Goal: Book appointment/travel/reservation

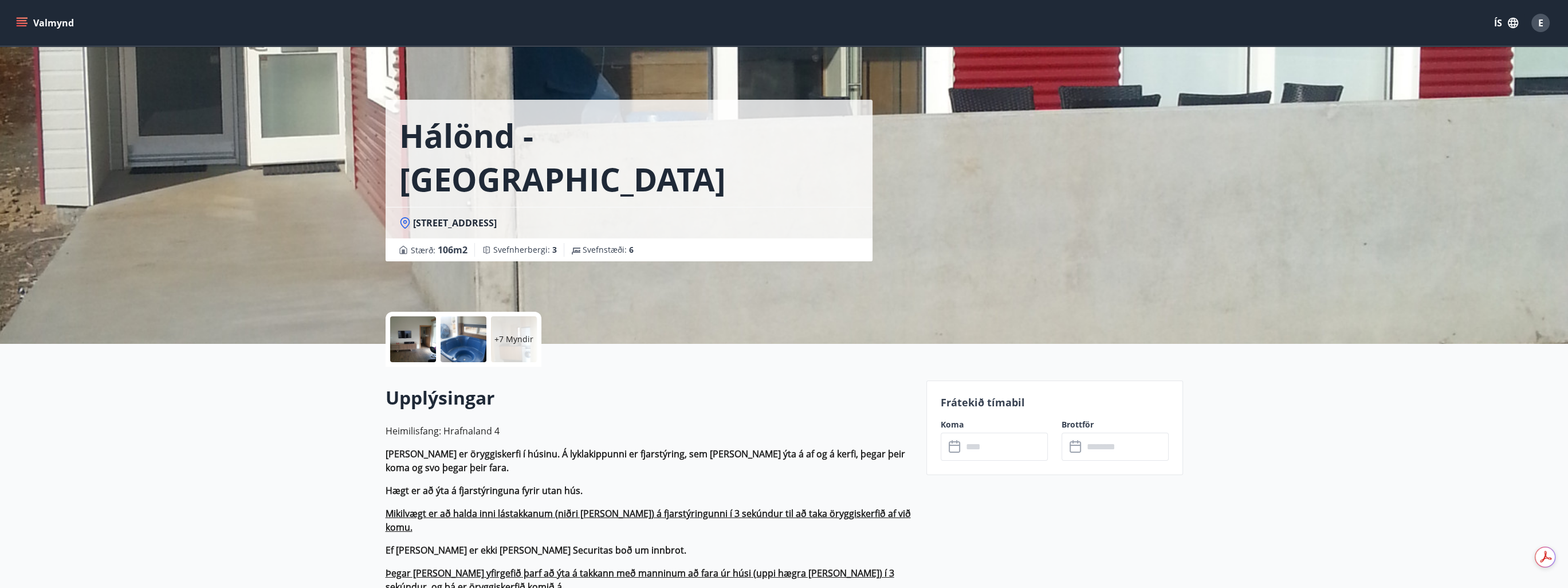
click at [25, 23] on icon "menu" at bounding box center [22, 23] width 12 height 12
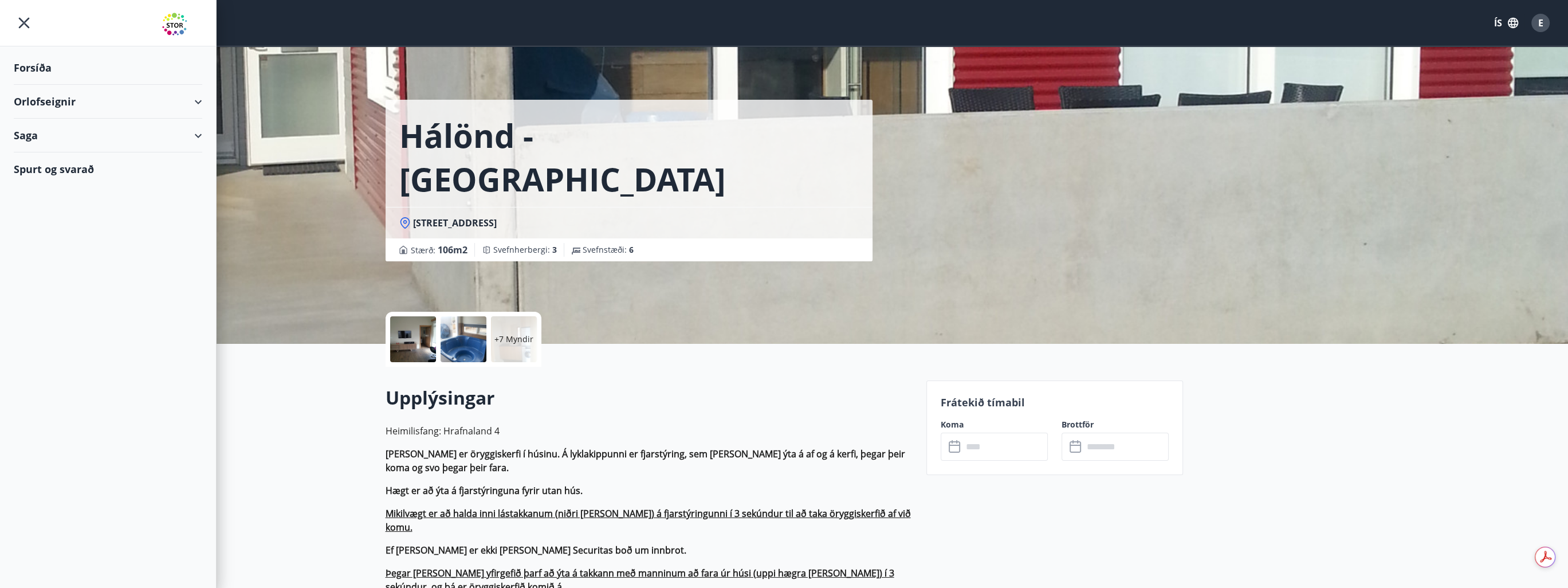
click at [50, 135] on div "Saga" at bounding box center [108, 136] width 188 height 34
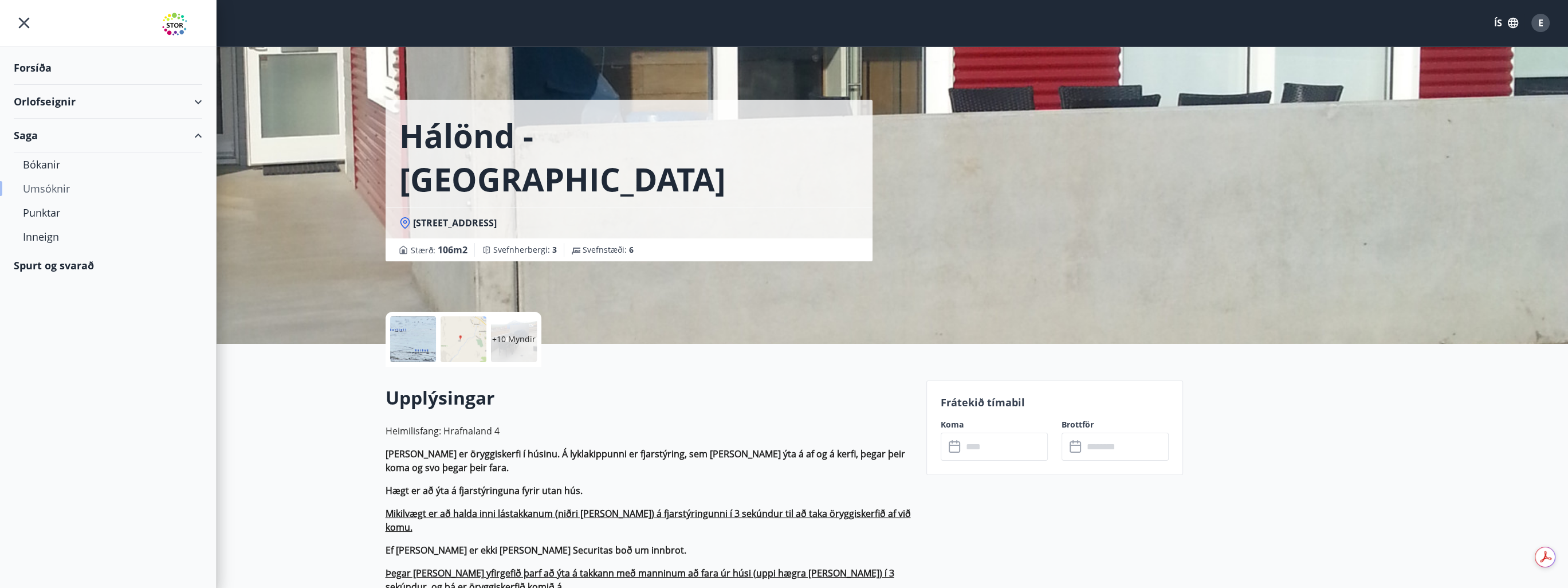
click at [51, 191] on div "Umsóknir" at bounding box center [108, 188] width 170 height 24
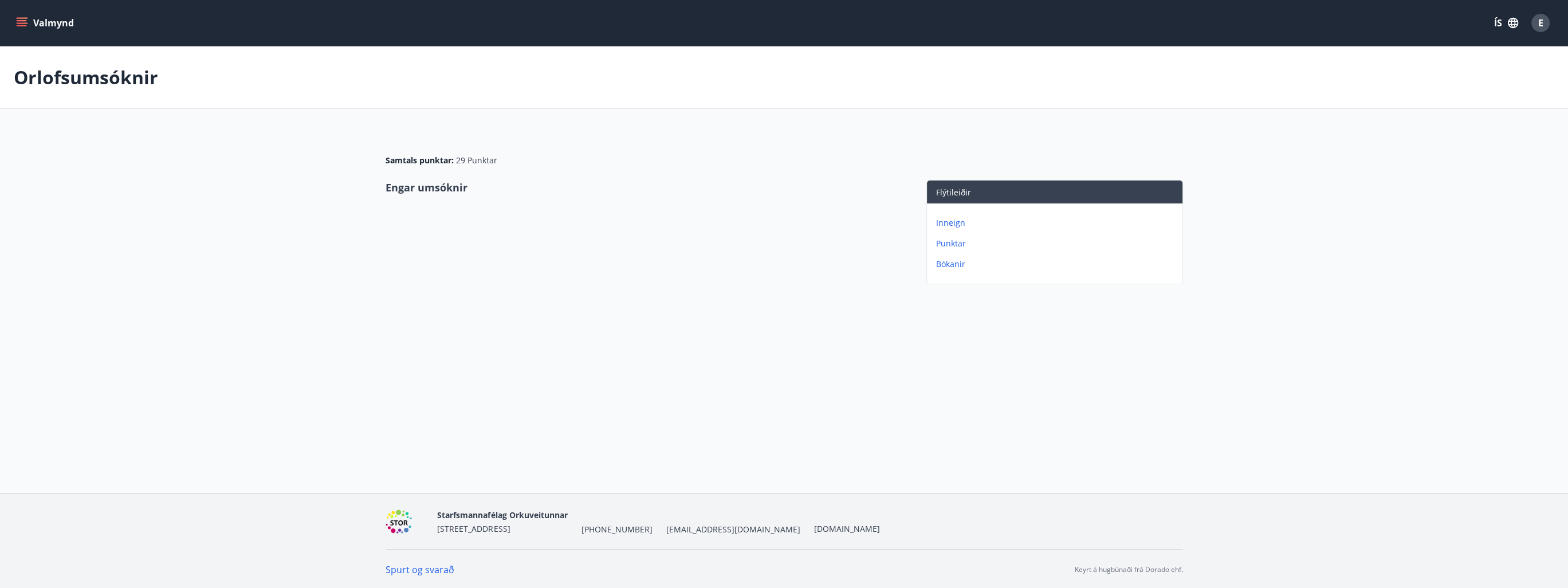
click at [28, 18] on button "Valmynd" at bounding box center [46, 23] width 65 height 21
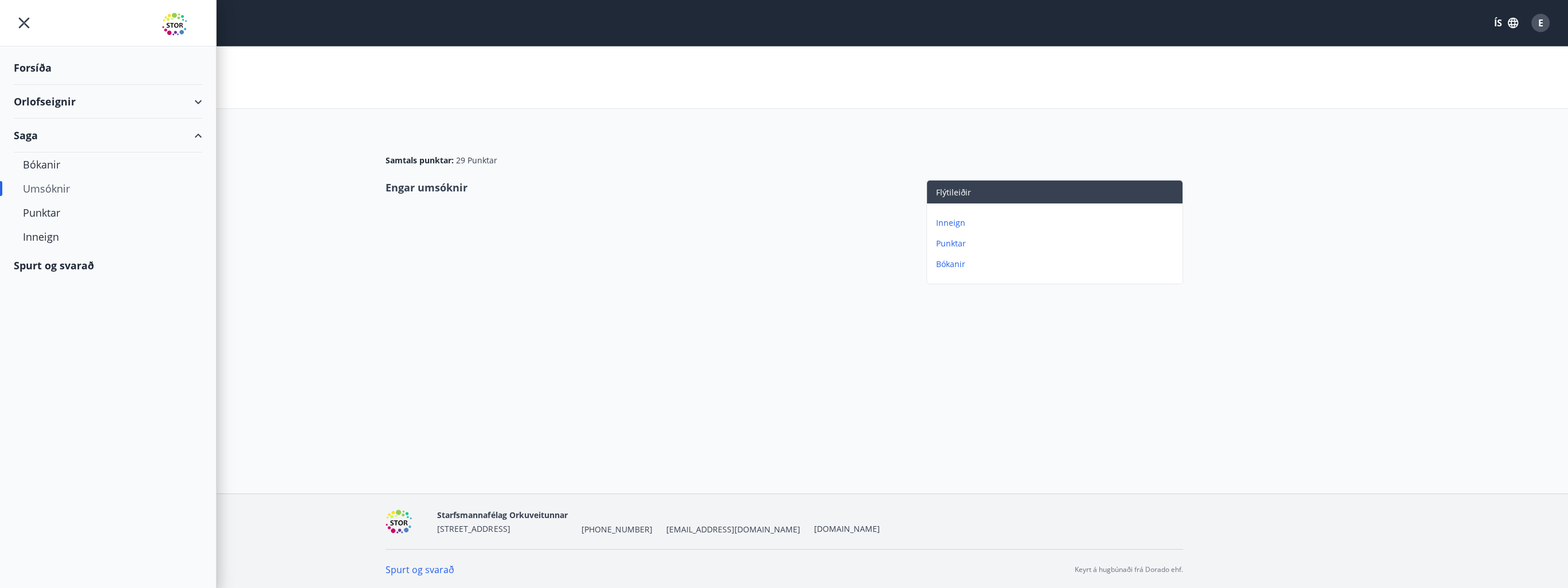
click at [48, 103] on div "Orlofseignir" at bounding box center [108, 101] width 188 height 34
click at [43, 130] on div "Framboð" at bounding box center [108, 130] width 170 height 24
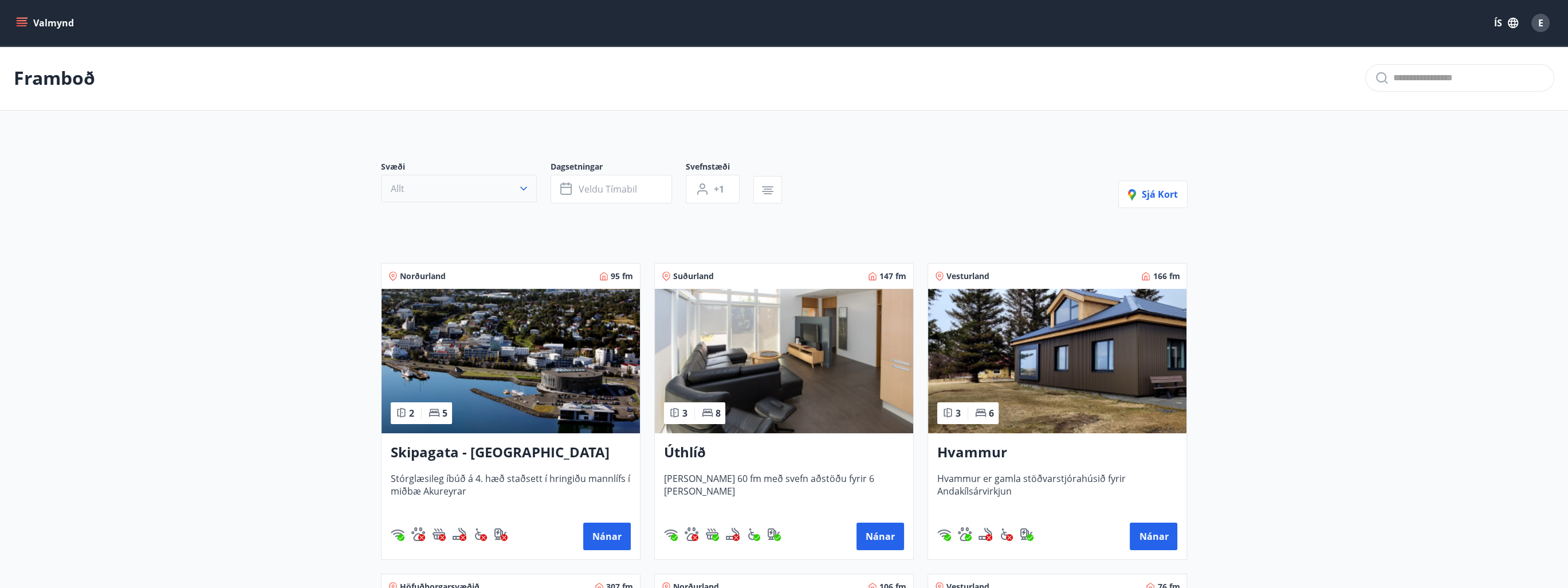
click at [533, 188] on button "Allt" at bounding box center [459, 188] width 156 height 28
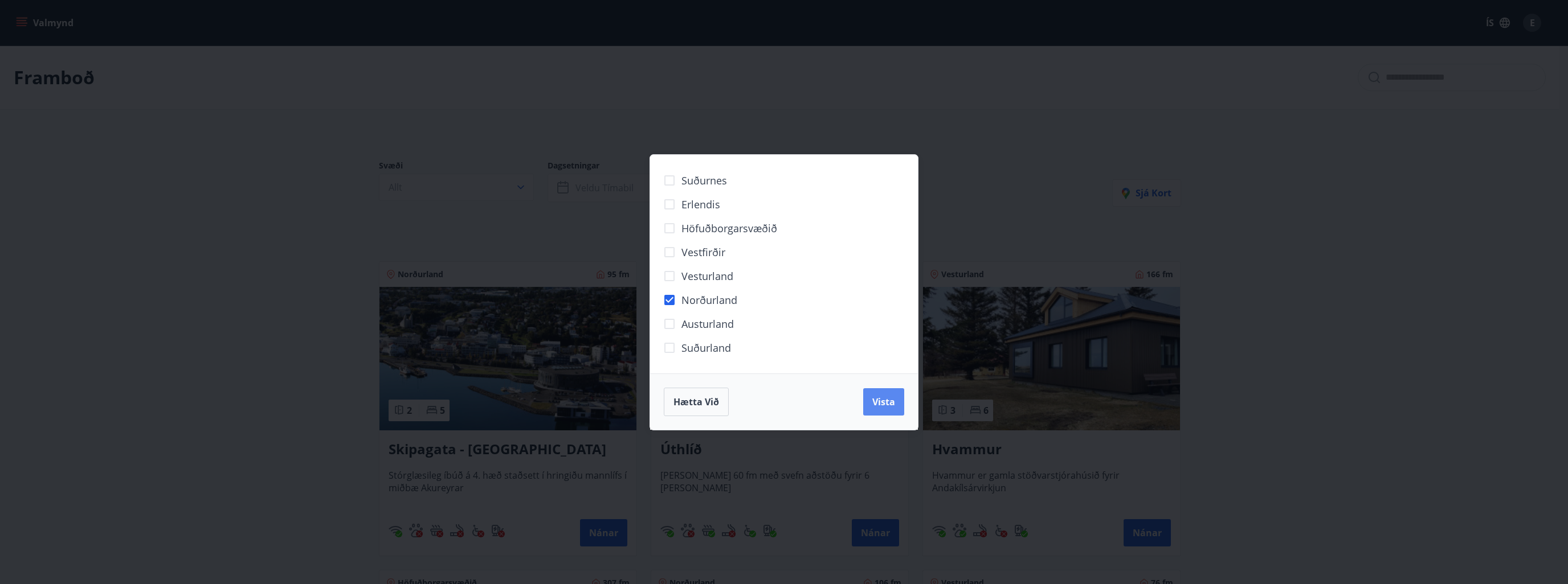
click at [894, 406] on span "Vista" at bounding box center [884, 402] width 23 height 13
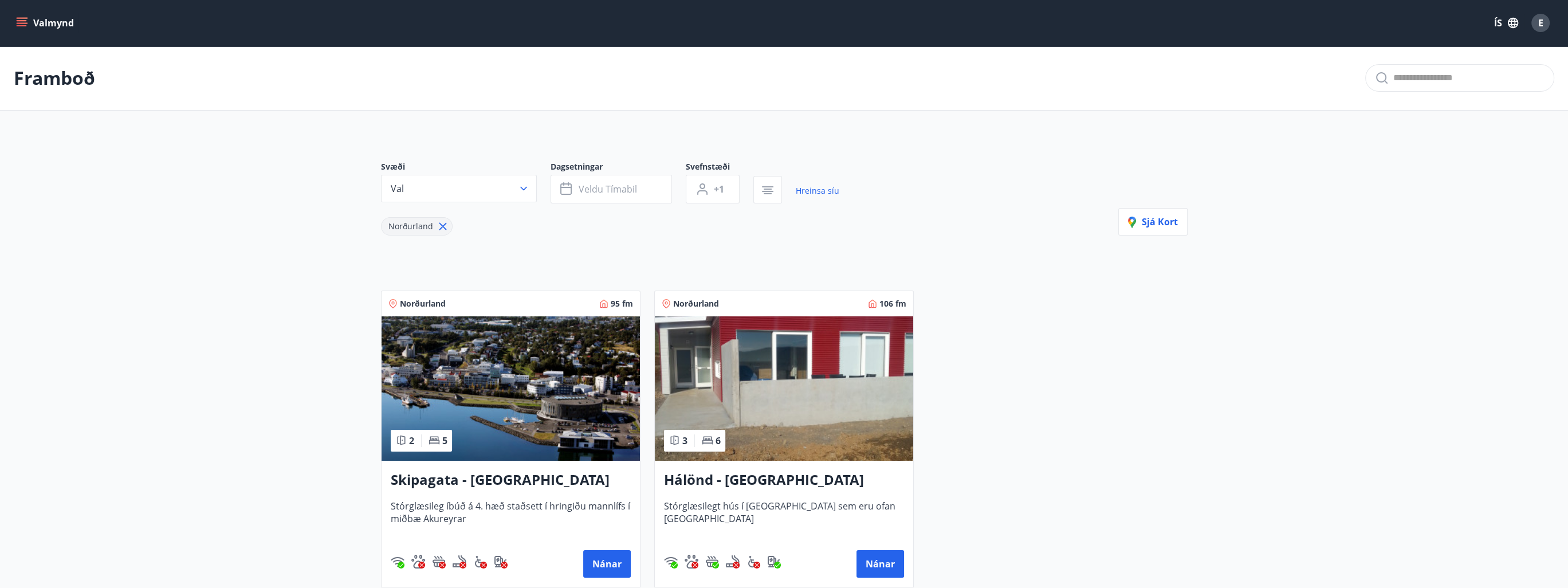
click at [775, 457] on img at bounding box center [784, 389] width 259 height 145
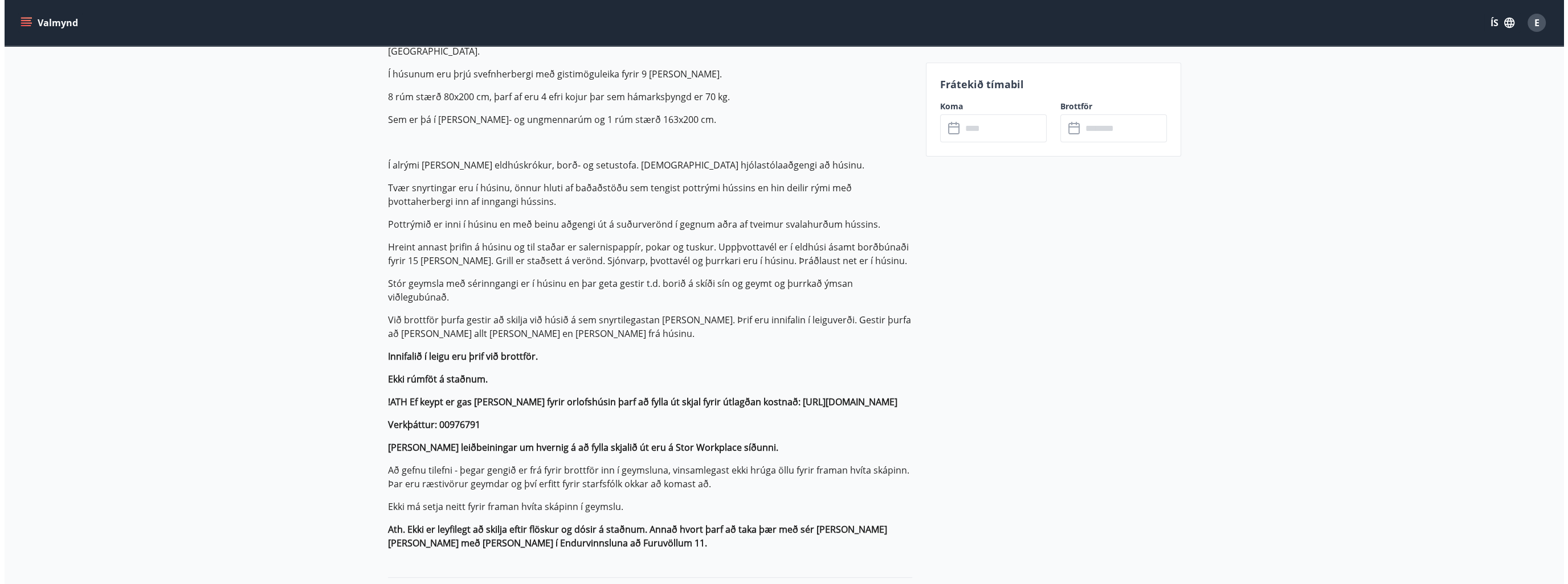
scroll to position [728, 0]
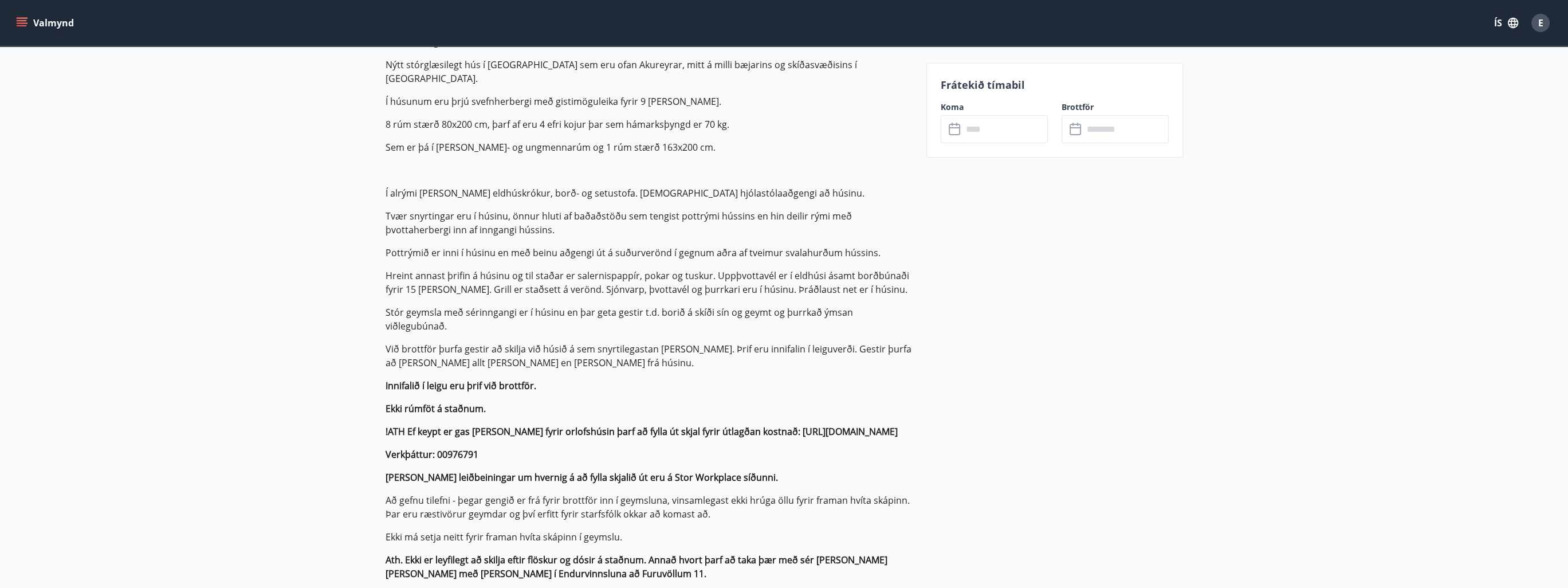
click at [971, 130] on input "text" at bounding box center [1005, 130] width 85 height 28
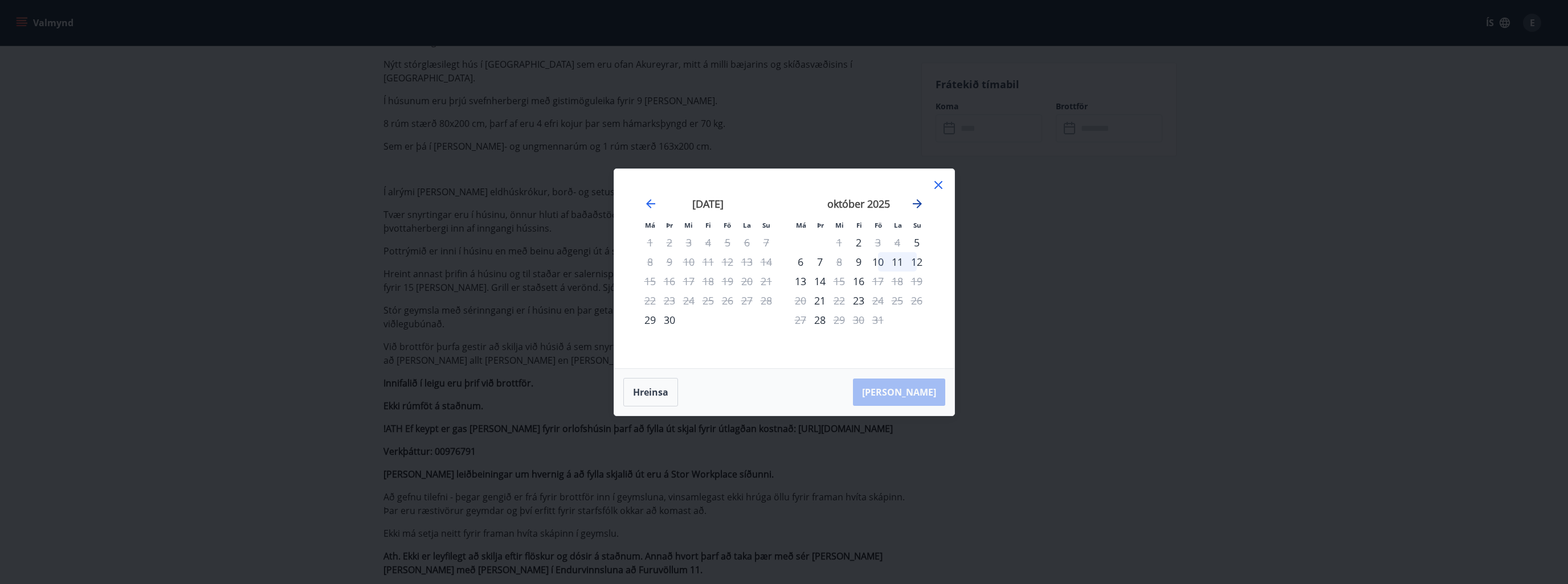
click at [917, 206] on icon "Move forward to switch to the next month." at bounding box center [917, 203] width 13 height 13
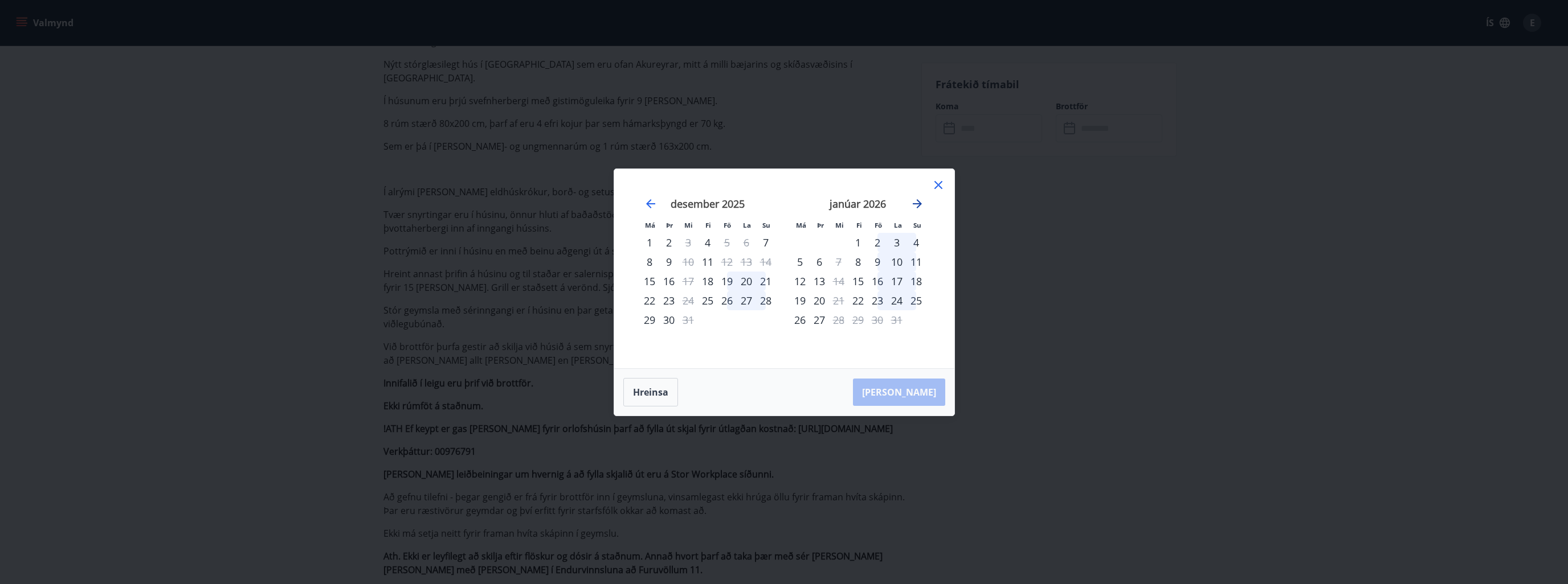
click at [917, 206] on icon "Move forward to switch to the next month." at bounding box center [917, 203] width 13 height 13
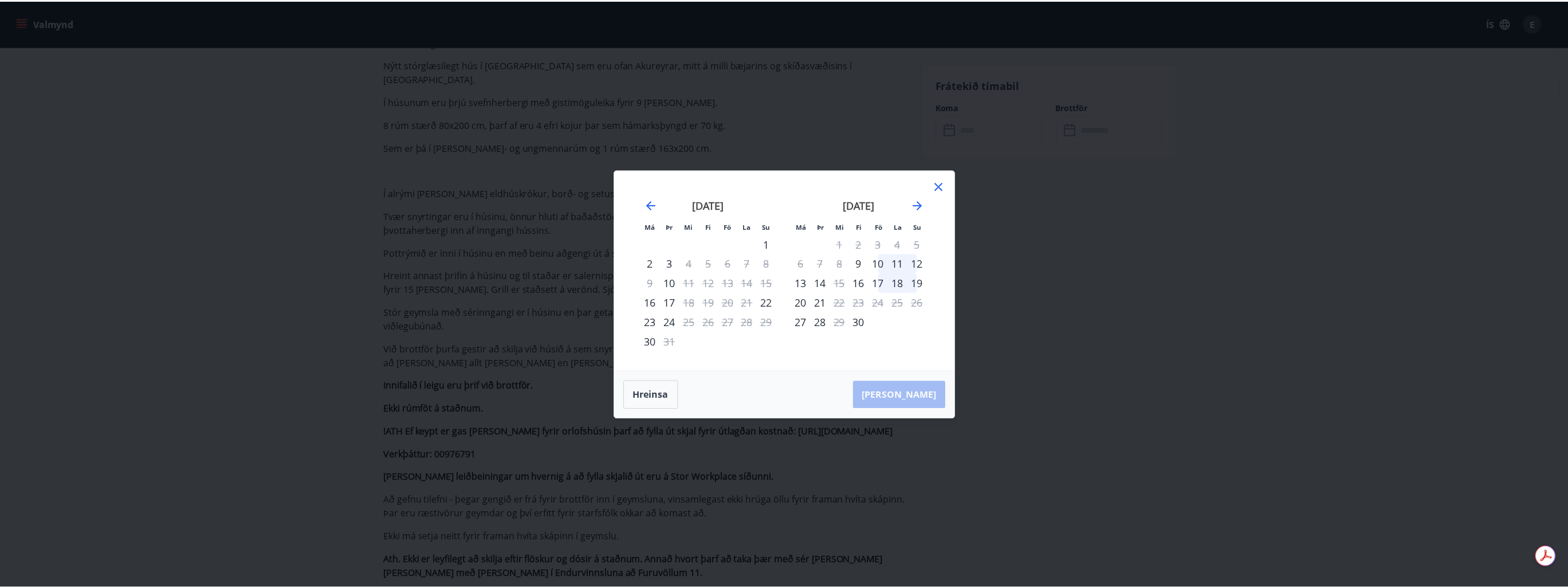
scroll to position [0, 0]
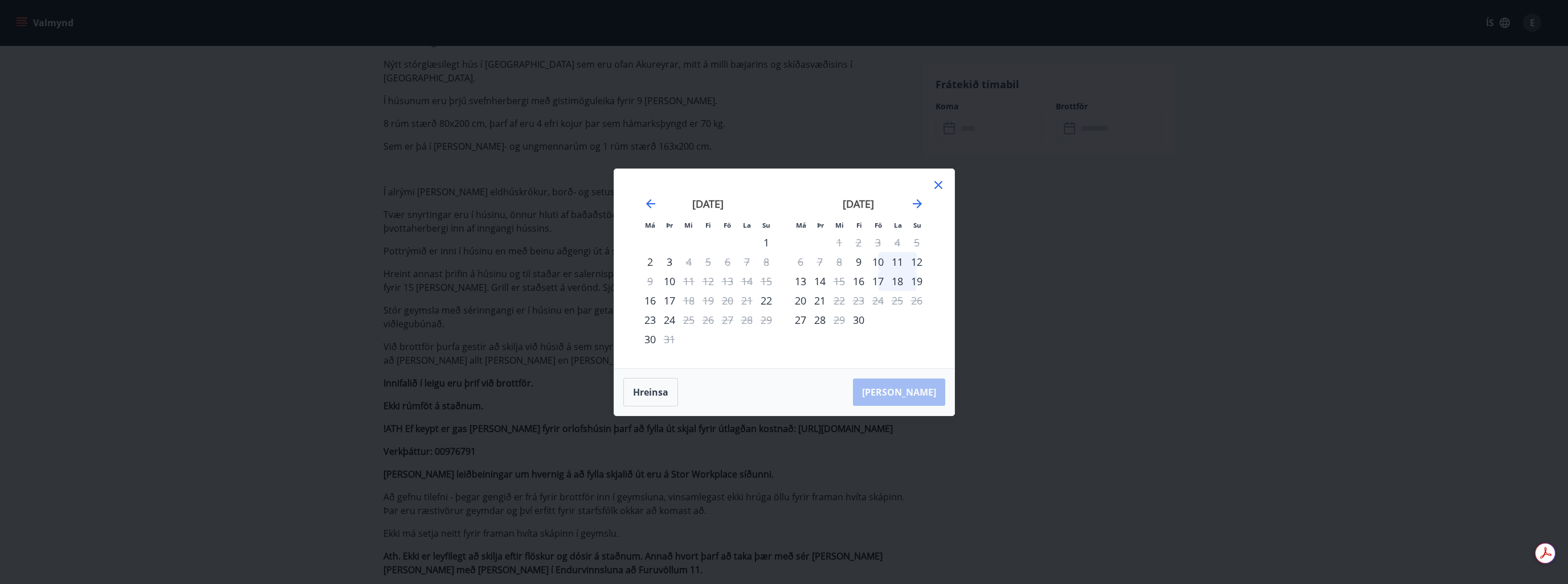
click at [1023, 356] on div "Má Þr Mi Fi Fö La Su Má Þr Mi Fi Fö La [DEMOGRAPHIC_DATA] [DATE] 1 2 3 4 5 6 7 …" at bounding box center [784, 292] width 1568 height 584
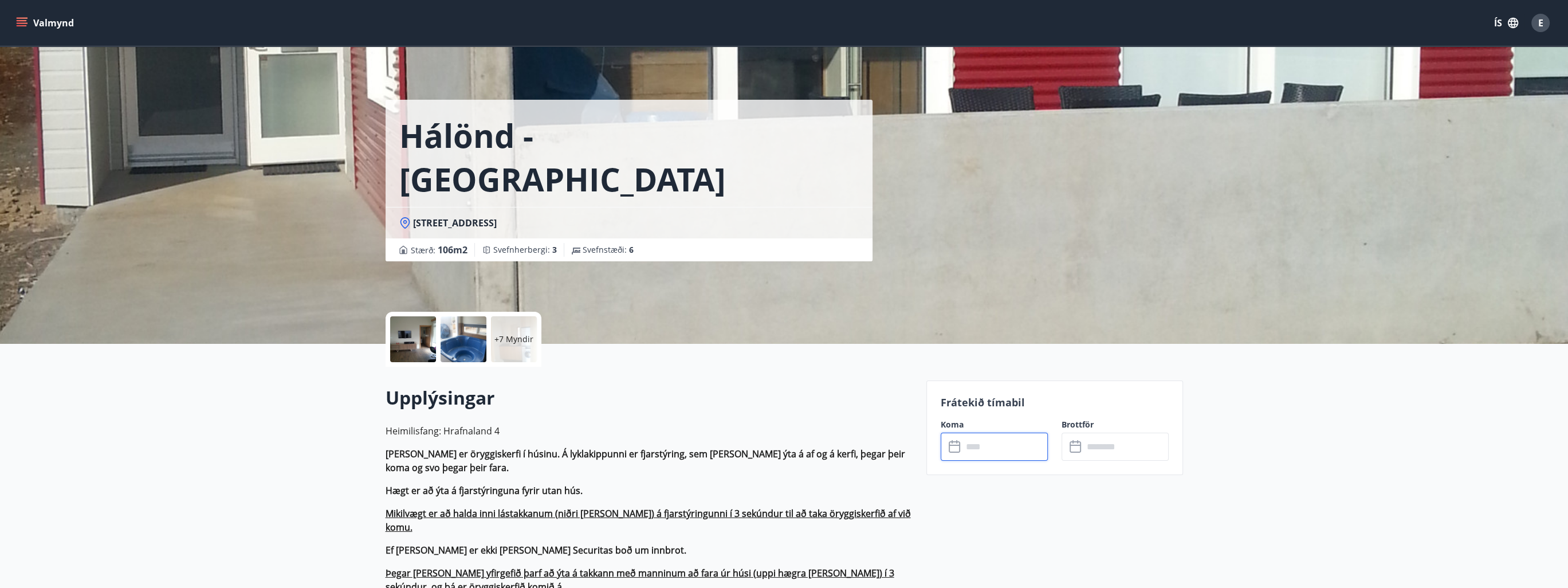
click at [30, 23] on button "Valmynd" at bounding box center [46, 23] width 65 height 21
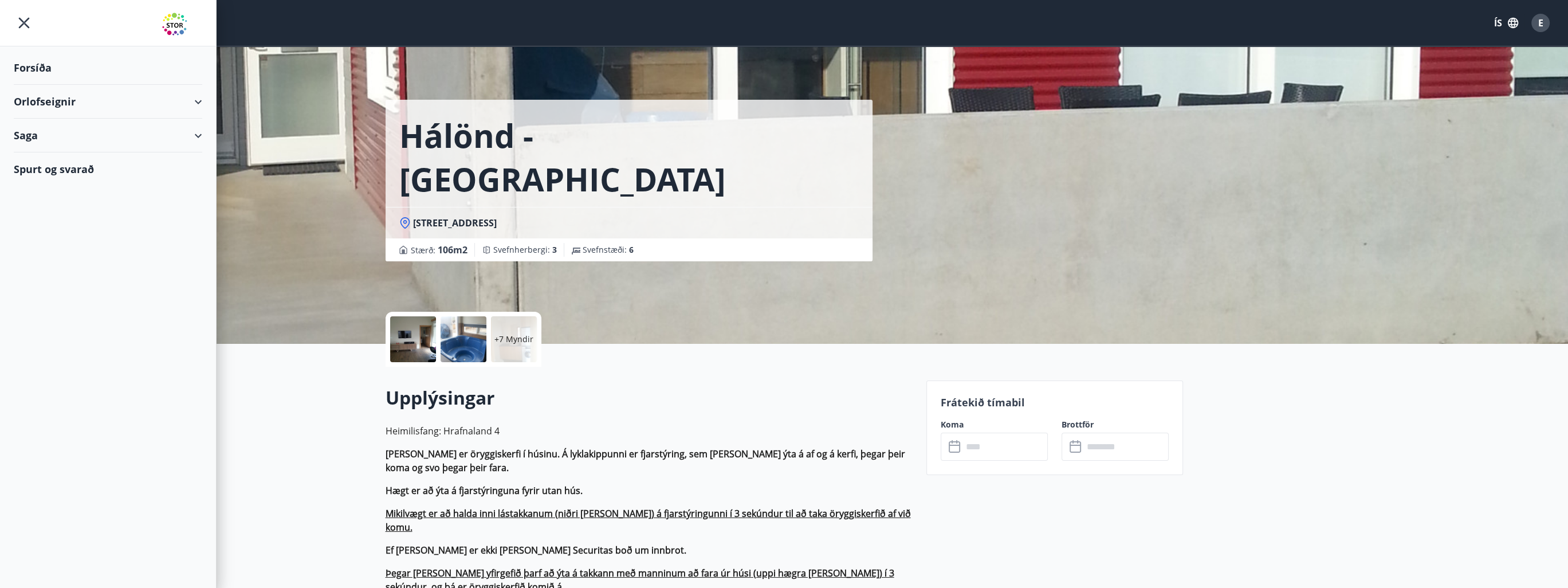
click at [33, 141] on div "Saga" at bounding box center [108, 136] width 188 height 34
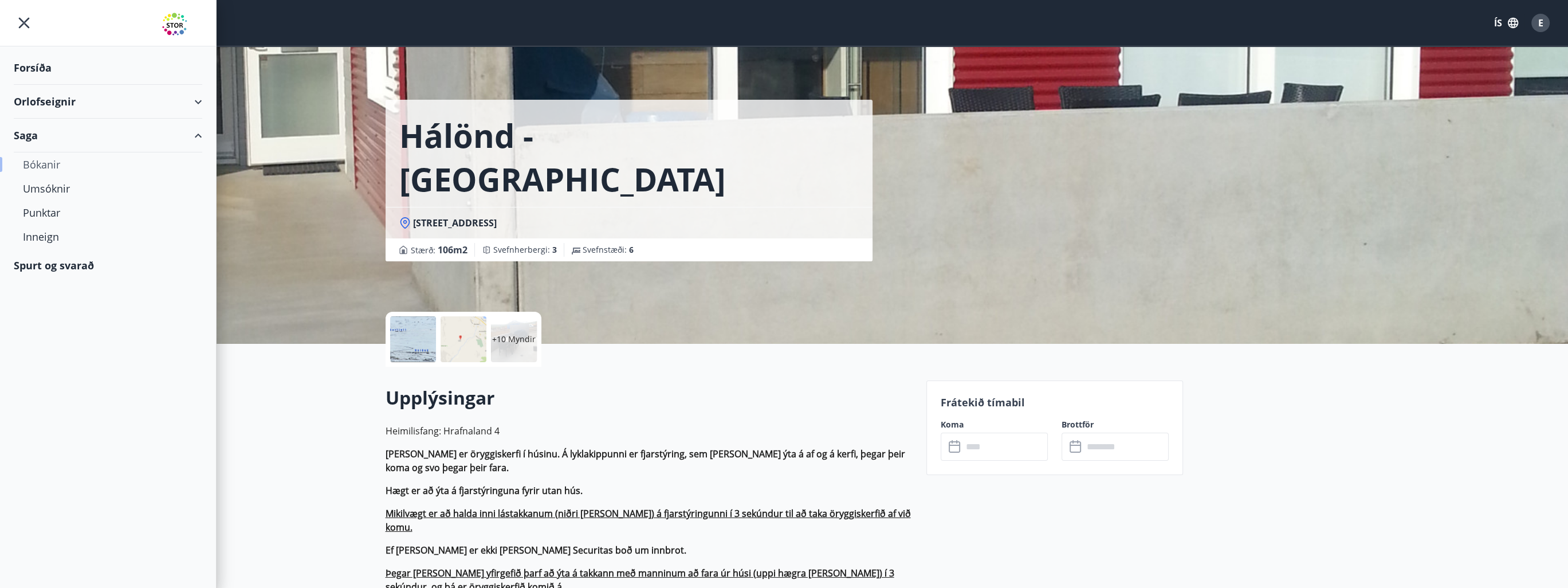
click at [48, 168] on div "Bókanir" at bounding box center [108, 164] width 170 height 24
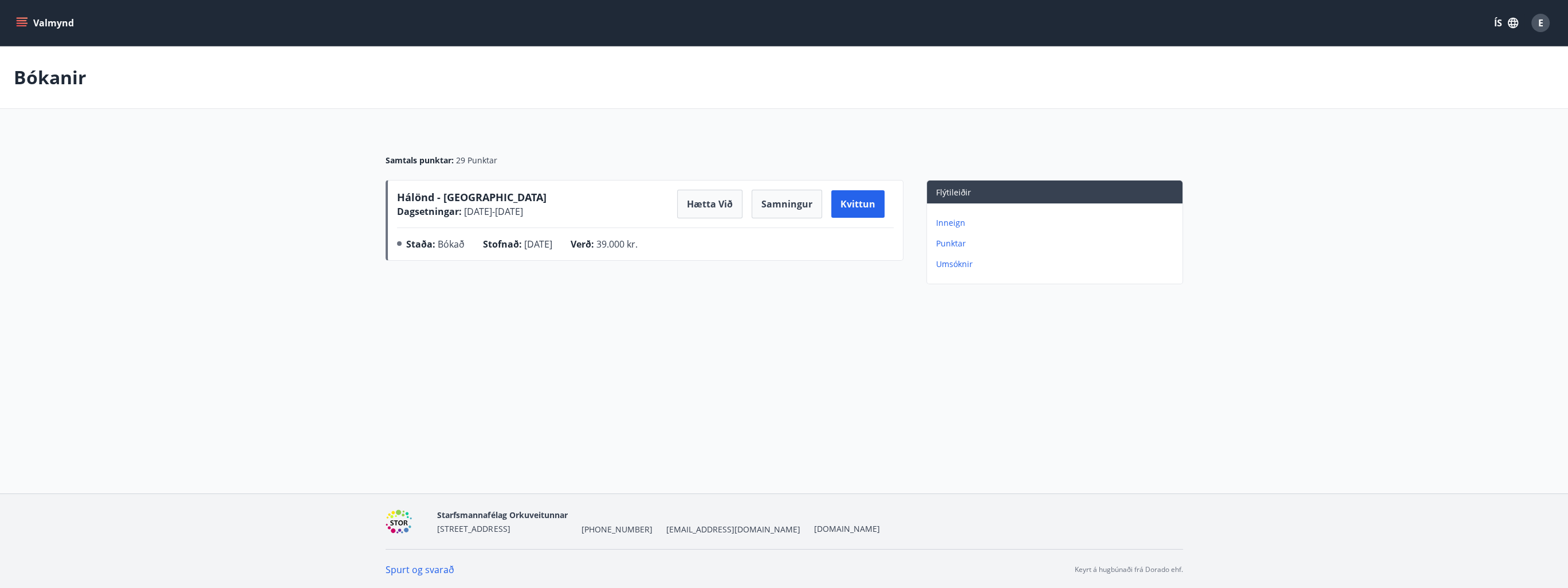
click at [528, 246] on span "[DATE]" at bounding box center [539, 245] width 28 height 13
click at [788, 205] on button "Samningur" at bounding box center [786, 204] width 70 height 28
